Goal: Information Seeking & Learning: Compare options

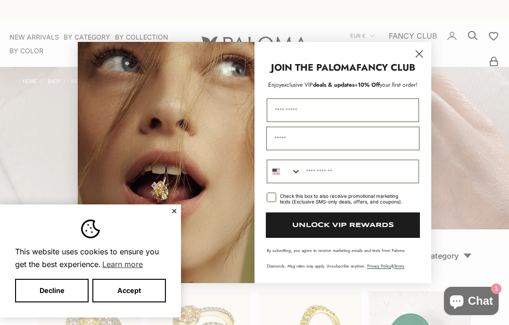
click at [420, 50] on circle "Close dialog" at bounding box center [420, 54] width 16 height 16
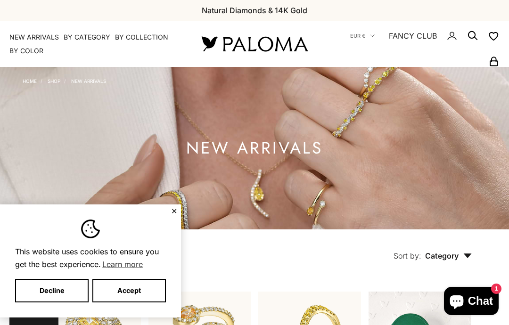
click at [28, 35] on link "NEW ARRIVALS" at bounding box center [34, 37] width 50 height 9
click at [175, 208] on button "✕" at bounding box center [174, 211] width 6 height 6
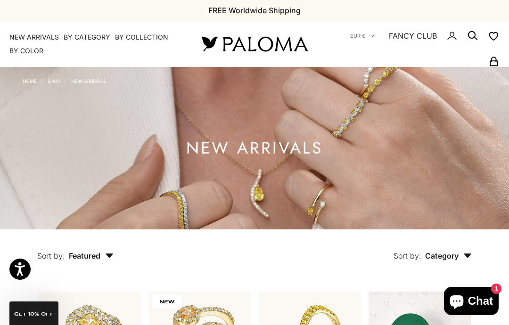
click at [131, 40] on summary "By Collection" at bounding box center [141, 37] width 53 height 9
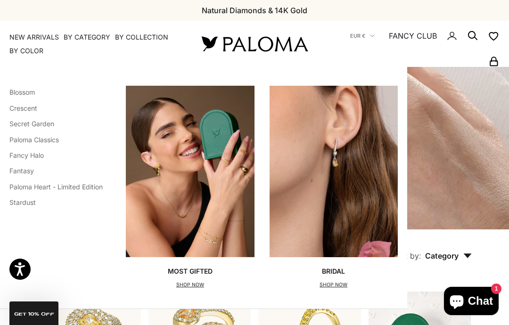
click at [33, 125] on link "Secret Garden" at bounding box center [31, 124] width 45 height 8
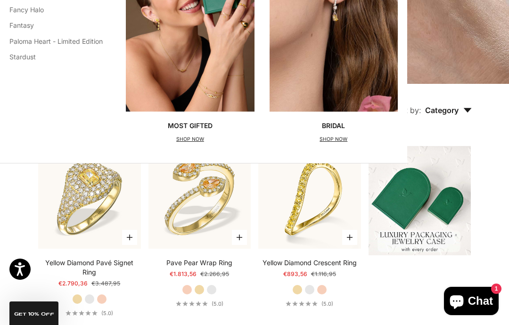
scroll to position [136, 0]
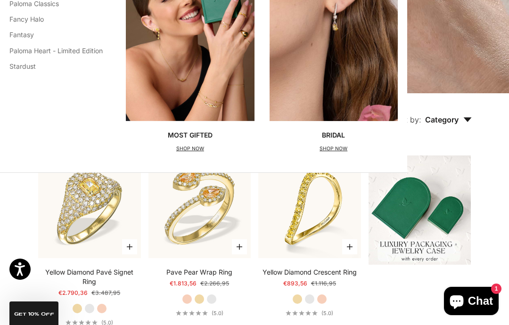
click at [195, 151] on p "SHOP NOW" at bounding box center [190, 148] width 45 height 9
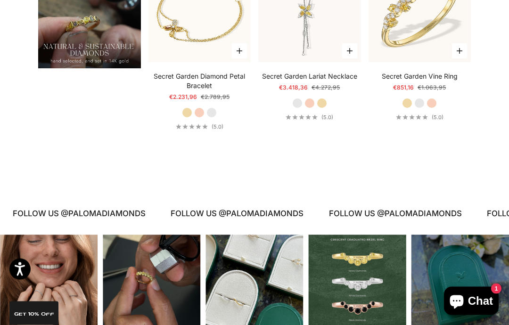
scroll to position [726, 0]
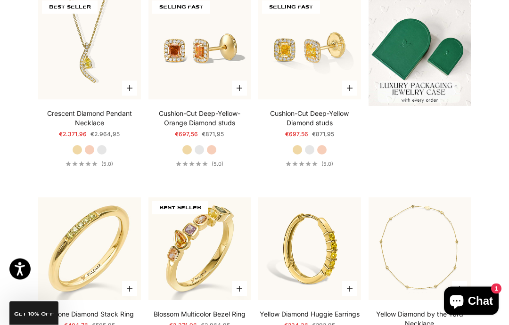
scroll to position [295, 0]
click at [199, 155] on label "White Gold" at bounding box center [199, 150] width 10 height 10
click at [225, 167] on div "Cushion-Cut Deep-Yellow-Orange Diamond studs Starting at €697,56 Regular price …" at bounding box center [200, 138] width 103 height 58
click at [212, 155] on label "Rose Gold" at bounding box center [212, 150] width 10 height 10
click at [188, 155] on label "Yellow Gold" at bounding box center [187, 150] width 10 height 10
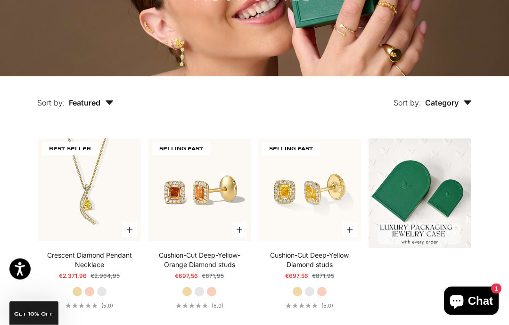
scroll to position [0, 0]
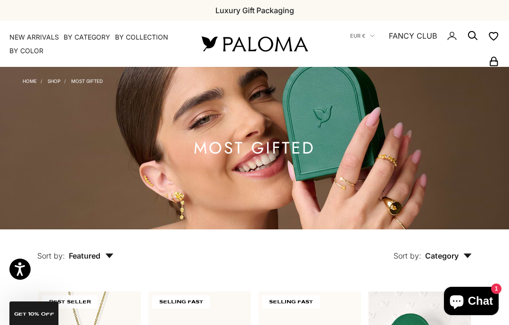
click at [86, 41] on summary "By Category" at bounding box center [87, 37] width 47 height 9
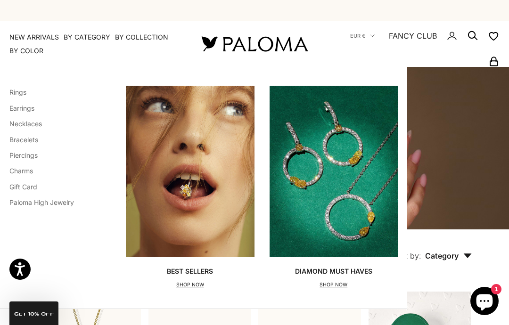
click at [23, 141] on link "Bracelets" at bounding box center [23, 140] width 29 height 8
